Goal: Complete application form: Complete application form

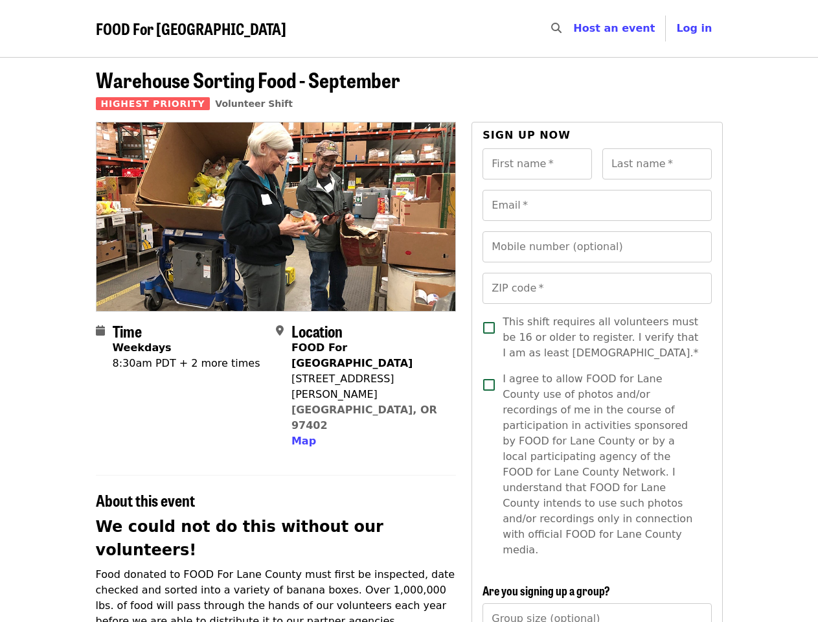
click at [409, 311] on div at bounding box center [276, 216] width 361 height 189
click at [562, 29] on icon "search icon" at bounding box center [556, 28] width 10 height 12
click at [698, 29] on span "Log in" at bounding box center [694, 28] width 36 height 12
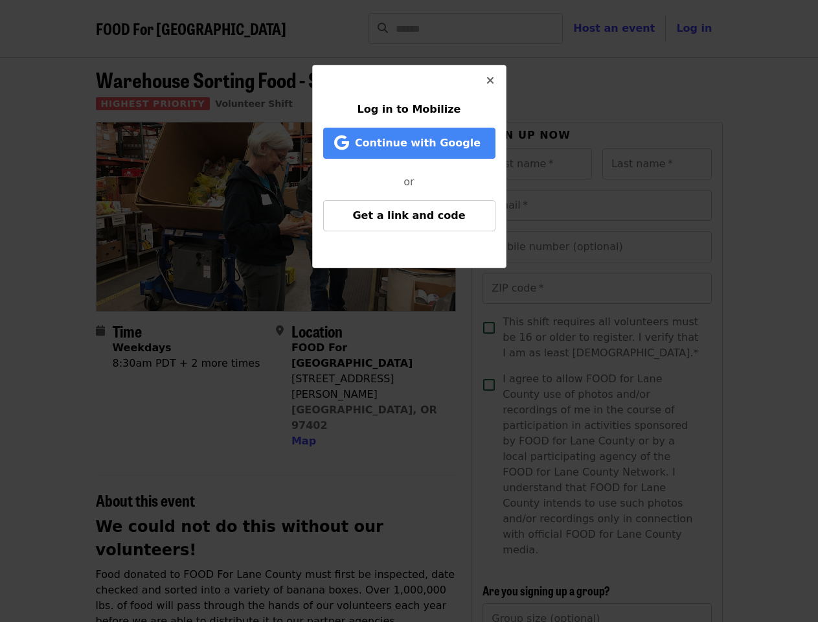
click at [302, 394] on div "Log in to Mobilize Continue with Google or Get a link and code" at bounding box center [409, 311] width 818 height 622
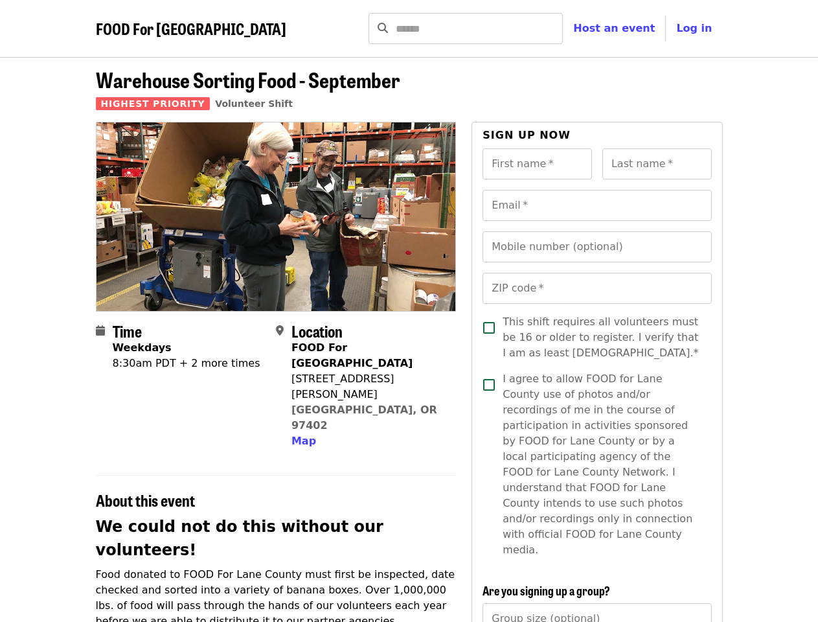
click at [537, 164] on input "First name   *" at bounding box center [537, 163] width 109 height 31
click at [657, 164] on input "Last name   *" at bounding box center [656, 163] width 109 height 31
click at [597, 205] on input "Email   *" at bounding box center [597, 205] width 229 height 31
click at [597, 247] on input "Mobile number (optional)" at bounding box center [597, 246] width 229 height 31
click at [597, 288] on input "ZIP code   *" at bounding box center [597, 288] width 229 height 31
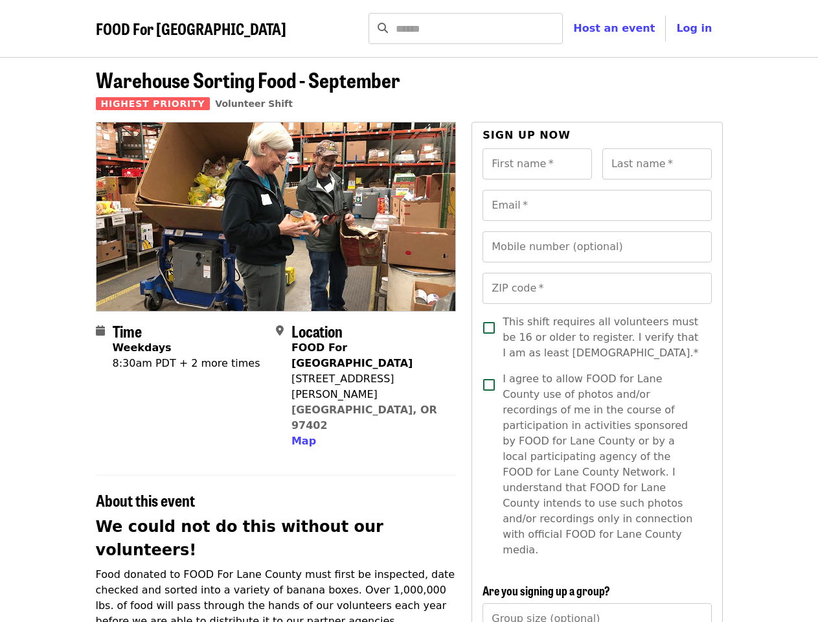
click at [597, 603] on input "Group size (optional)" at bounding box center [597, 618] width 229 height 31
